Goal: Check status: Check status

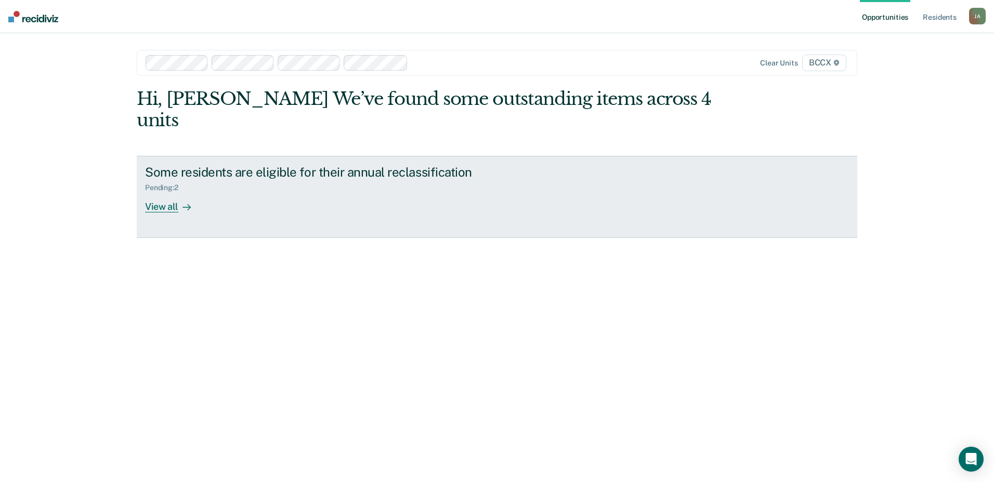
click at [161, 192] on div "View all" at bounding box center [174, 202] width 58 height 20
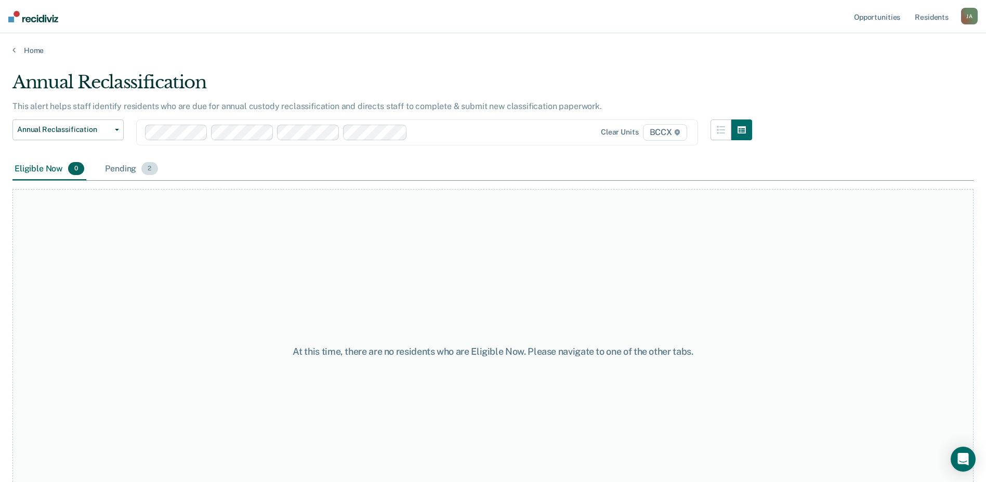
click at [121, 169] on div "Pending 2" at bounding box center [131, 169] width 57 height 23
